Goal: Transaction & Acquisition: Subscribe to service/newsletter

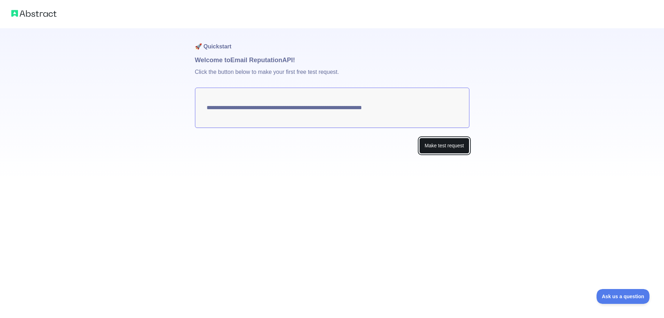
click at [426, 145] on button "Make test request" at bounding box center [444, 146] width 50 height 16
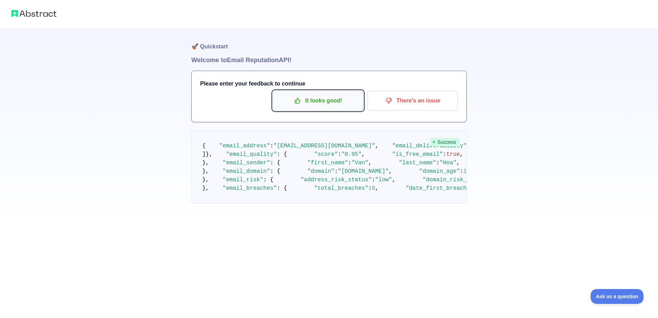
click at [329, 109] on button "It looks good!" at bounding box center [318, 101] width 90 height 20
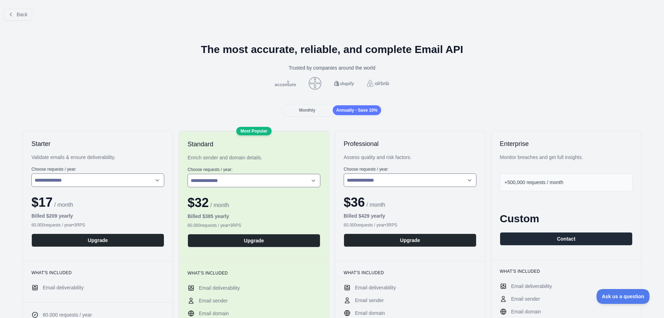
click at [301, 109] on span "Monthly" at bounding box center [307, 110] width 16 height 5
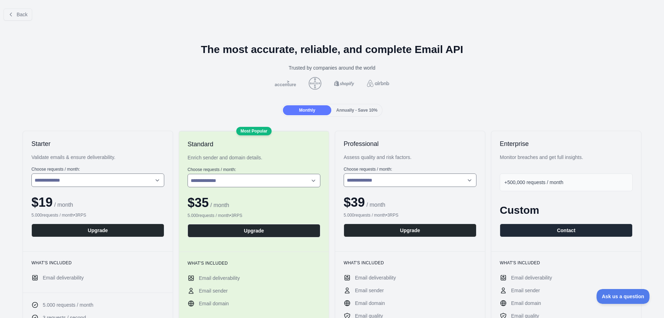
click at [350, 108] on span "Annually - Save 10%" at bounding box center [356, 110] width 41 height 5
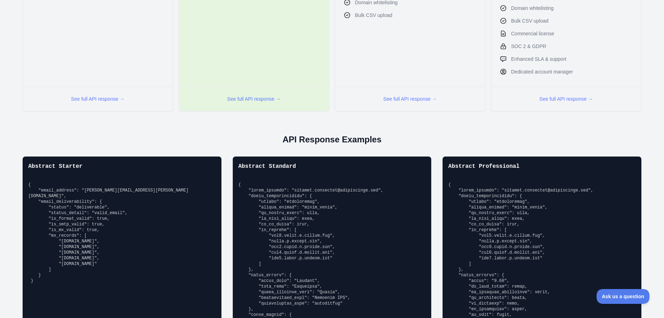
scroll to position [177, 0]
